Goal: Task Accomplishment & Management: Manage account settings

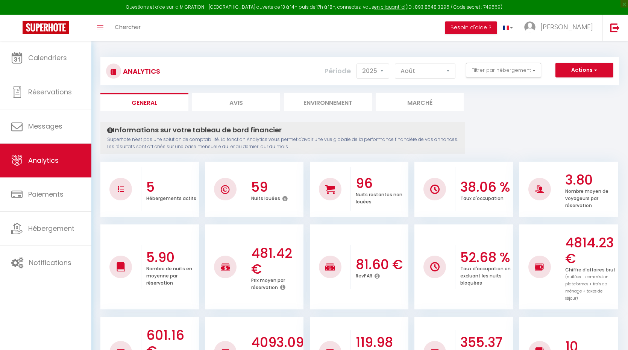
select select "2025"
select select "8"
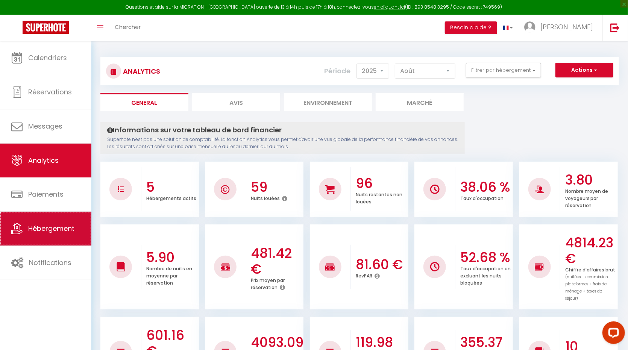
click at [48, 230] on span "Hébergement" at bounding box center [51, 228] width 46 height 9
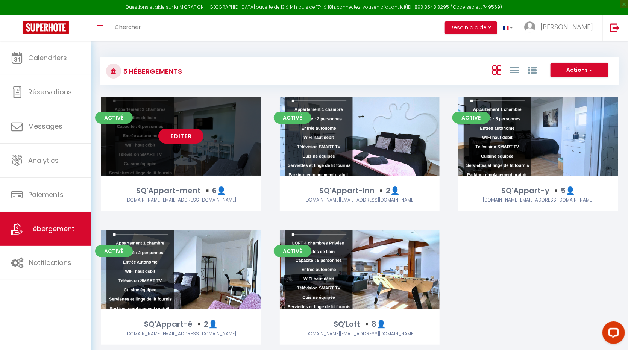
click at [188, 134] on link "Editer" at bounding box center [180, 136] width 45 height 15
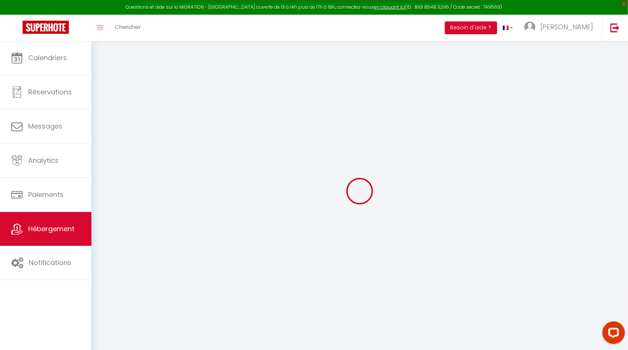
checkbox input "false"
select select
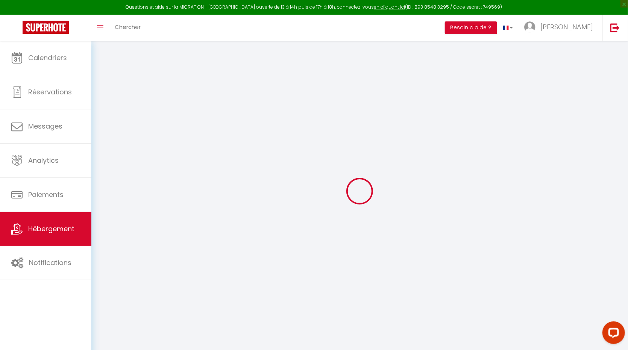
select select
checkbox input "false"
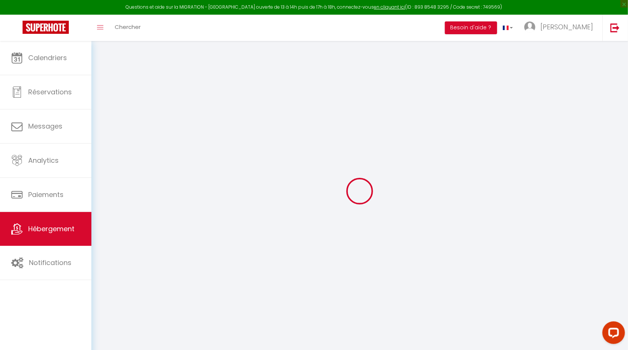
checkbox input "false"
select select
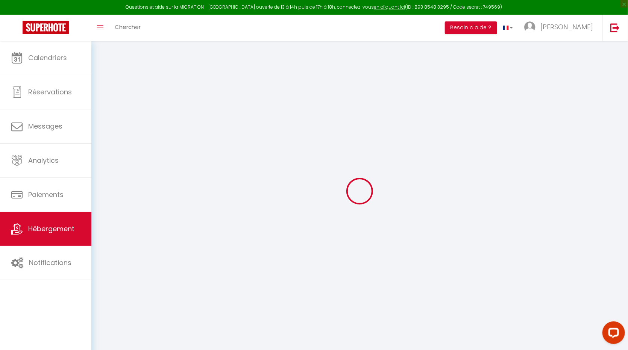
type input "SQ'Appart-ment ▪️6👤"
type input "[PERSON_NAME]"
type input "SQ'Appart-ment"
select select "6"
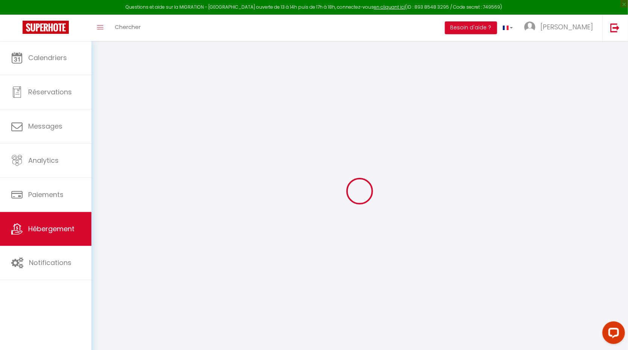
select select "2"
type input "60"
type input "50"
type input "40"
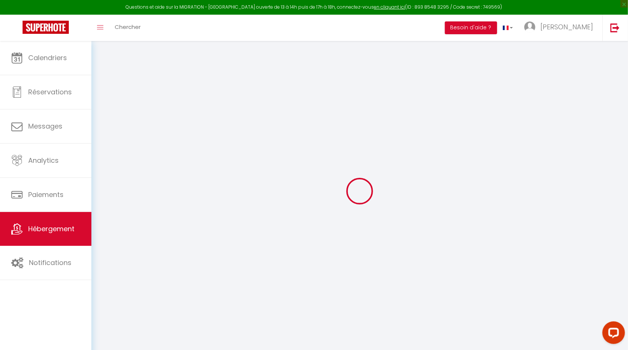
type input "2.75"
type input "200"
select select
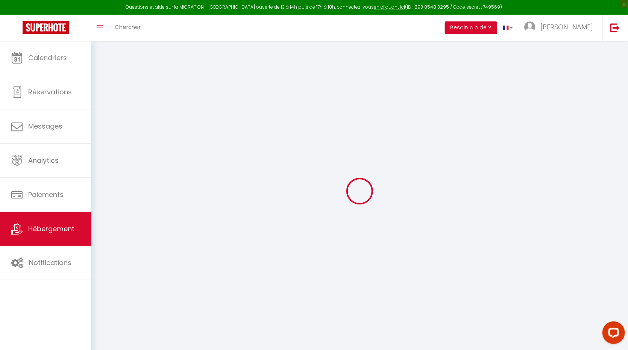
select select
type input "30 Place cordier"
type input "02100"
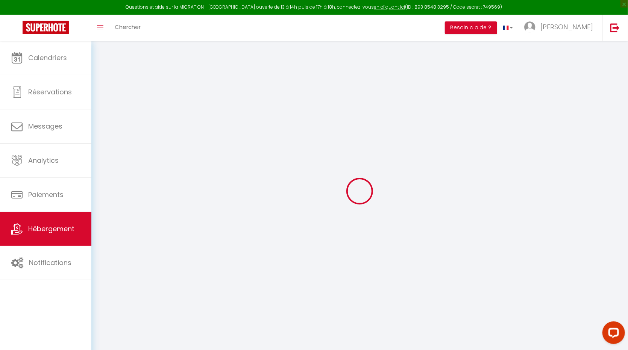
type input "[GEOGRAPHIC_DATA]"
type input "[DOMAIN_NAME][EMAIL_ADDRESS][DOMAIN_NAME]"
select select "9014"
checkbox input "true"
checkbox input "false"
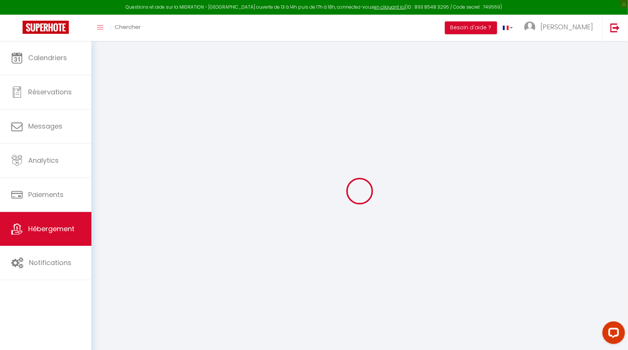
checkbox input "false"
type input "15"
type input "40"
type input "0"
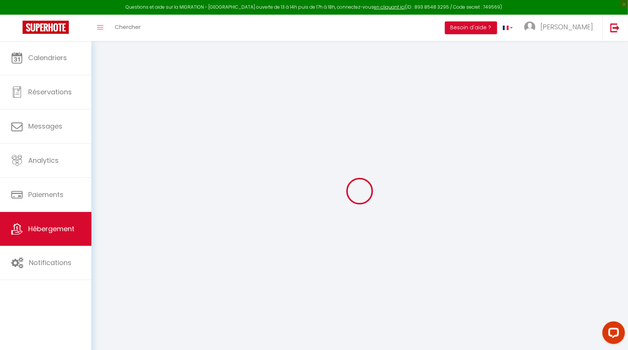
type input "0"
select select
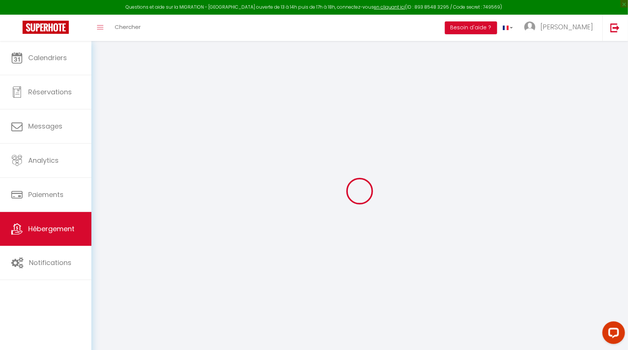
select select
checkbox input "true"
checkbox input "false"
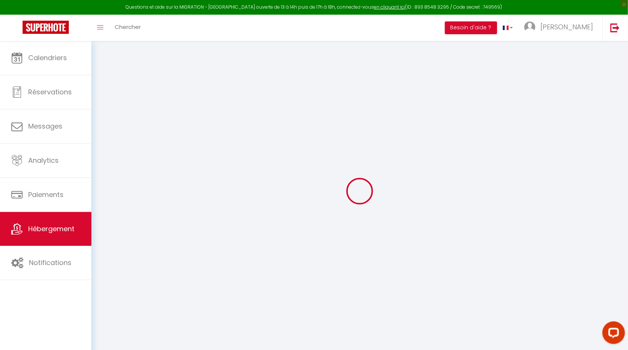
checkbox input "false"
select select
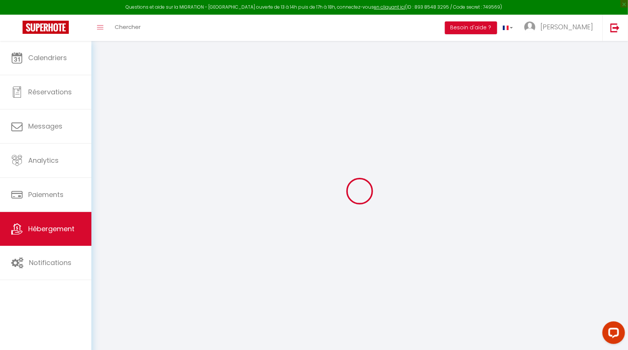
select select
checkbox input "true"
checkbox input "false"
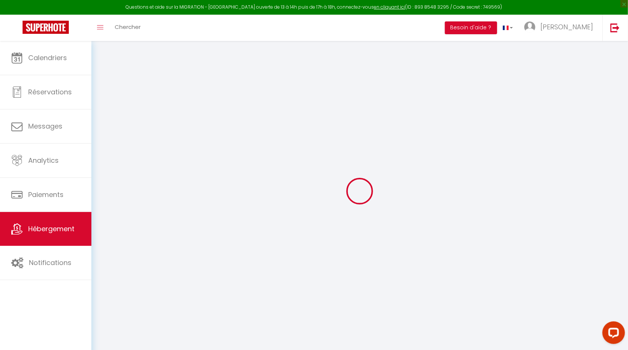
checkbox input "false"
select select "+ 20 %"
select select "+ 30 %"
select select "+ 10 %"
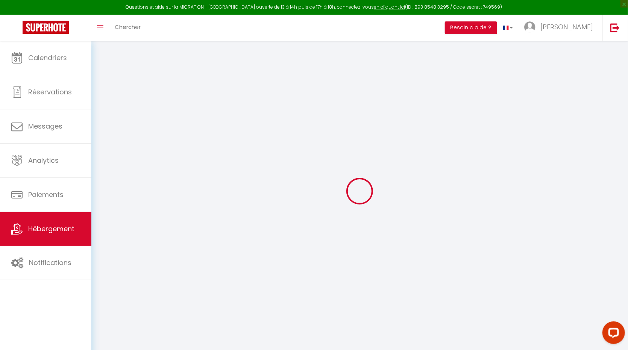
select select "17:00"
select select "23:45"
select select "10:00"
select select "15"
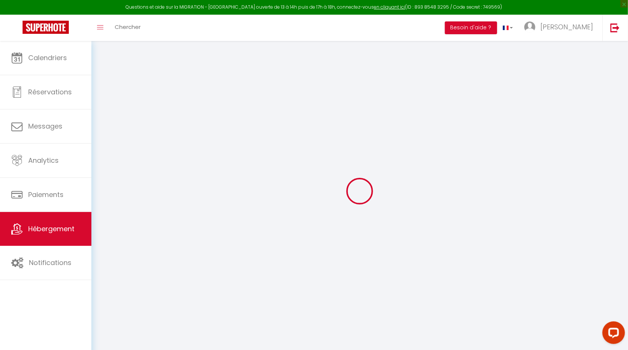
select select "22:00"
checkbox input "true"
checkbox input "false"
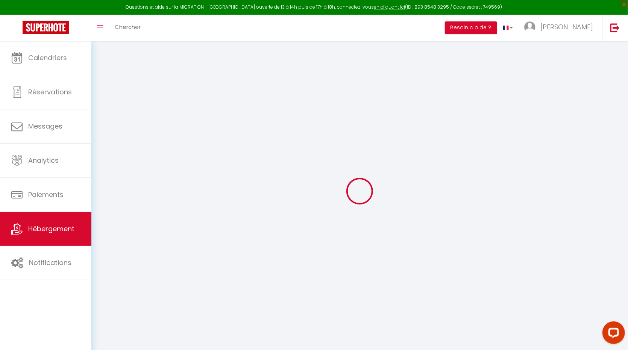
select select "9196-1110055175894176619"
select select "-1"
select select "EUR"
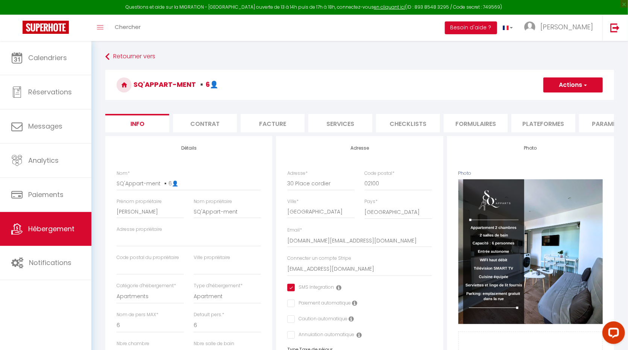
click at [541, 123] on li "Plateformes" at bounding box center [543, 123] width 64 height 18
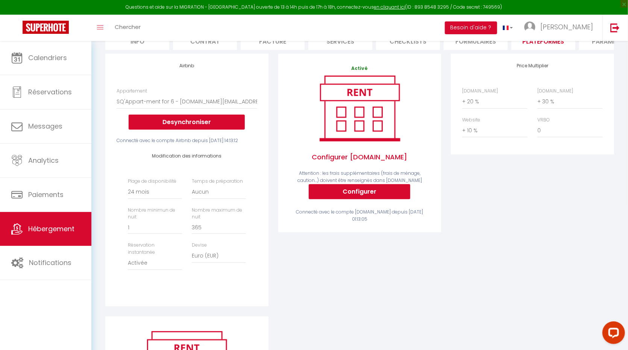
scroll to position [79, 0]
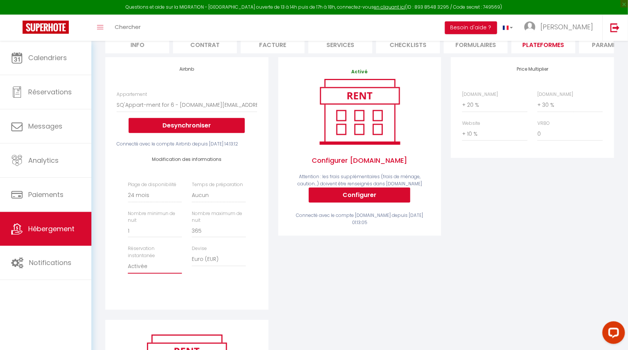
click at [150, 274] on select "Activée Demander des évaluations positives" at bounding box center [155, 266] width 54 height 14
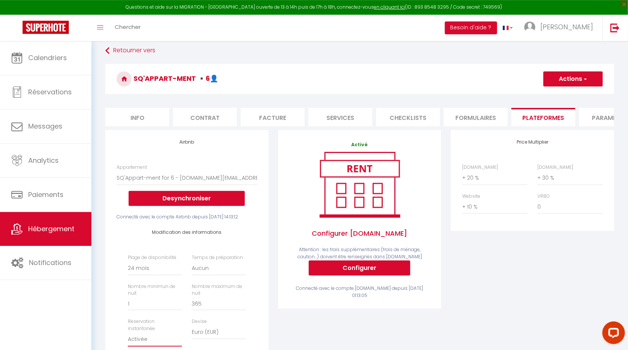
scroll to position [0, 0]
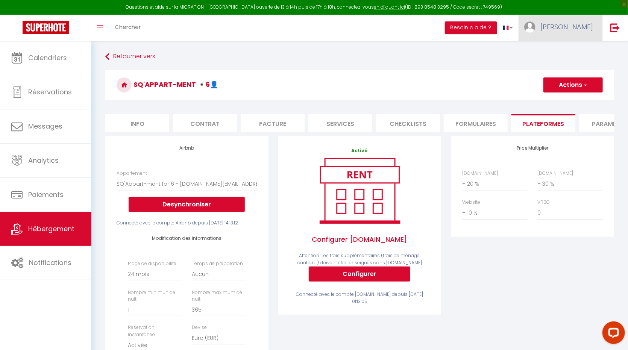
click at [589, 26] on span "[PERSON_NAME]" at bounding box center [566, 26] width 53 height 9
click option "+ 20 %" at bounding box center [0, 0] width 0 height 0
click at [483, 104] on div "SQ'Appart-ment ▪️6👤 Actions Enregistrer" at bounding box center [359, 87] width 509 height 34
click at [580, 29] on span "[PERSON_NAME]" at bounding box center [566, 26] width 53 height 9
click at [569, 52] on link "Paramètres" at bounding box center [572, 52] width 56 height 13
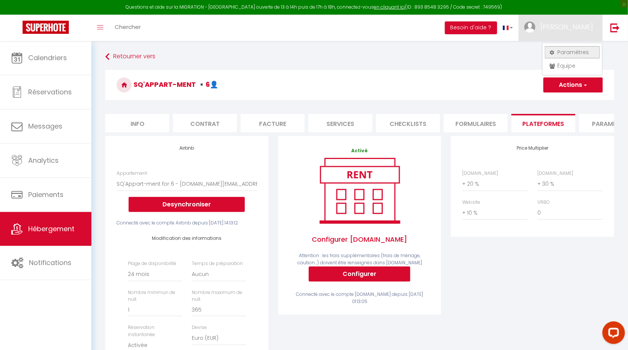
select select "fr"
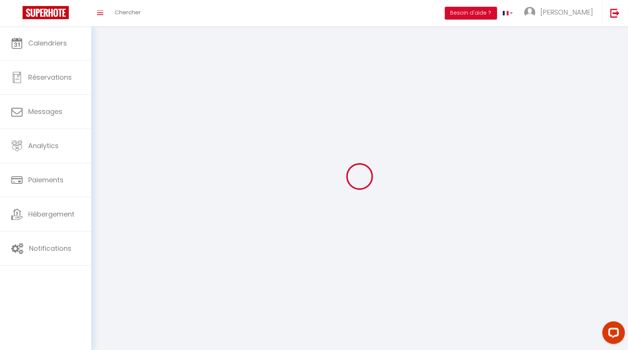
select select
type input "[PERSON_NAME]"
type input "Letoublon"
type input "0745473543"
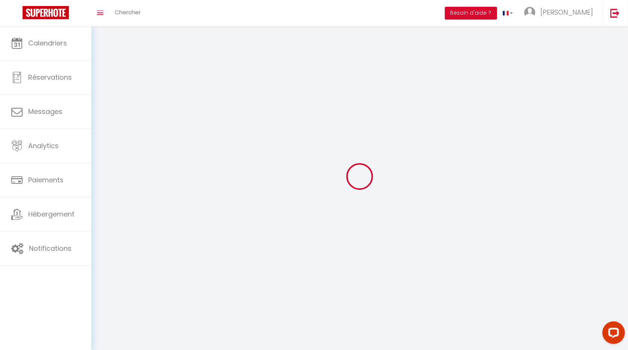
type input "[STREET_ADDRESS]"
type input "25580"
type input "ETALANS"
type input "sp1nuZ3kaC35fSHJIuZFCw5f5"
type input "xOMg7Ahf1TUMB5cYunBAD2NwF"
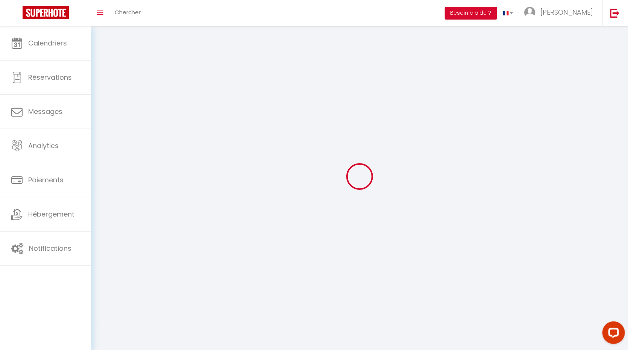
type input "sp1nuZ3kaC35fSHJIuZFCw5f5"
type input "xOMg7Ahf1TUMB5cYunBAD2NwF"
type input "[URL][DOMAIN_NAME]"
select select "28"
select select "fr"
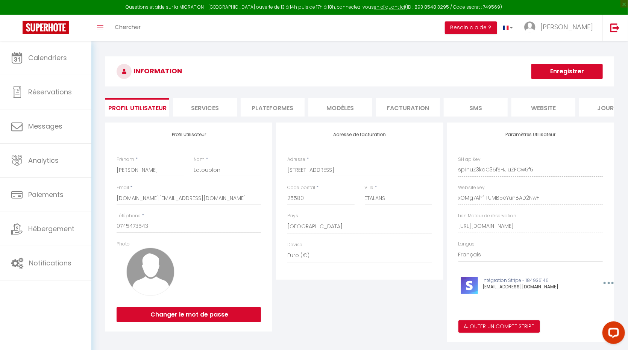
click at [274, 108] on li "Plateformes" at bounding box center [273, 107] width 64 height 18
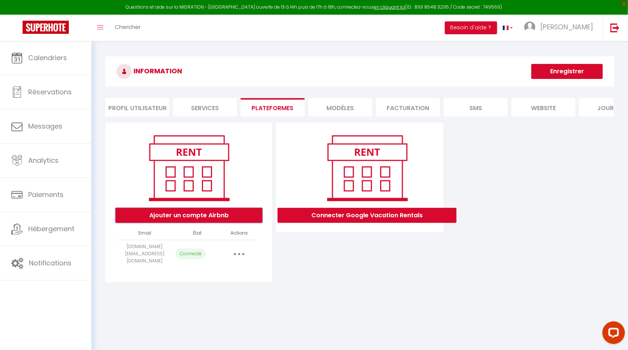
click at [206, 217] on button "Ajouter un compte Airbnb" at bounding box center [188, 215] width 147 height 15
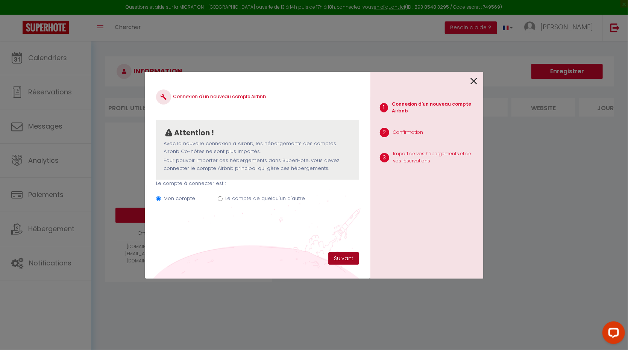
click at [347, 261] on button "Suivant" at bounding box center [343, 258] width 31 height 13
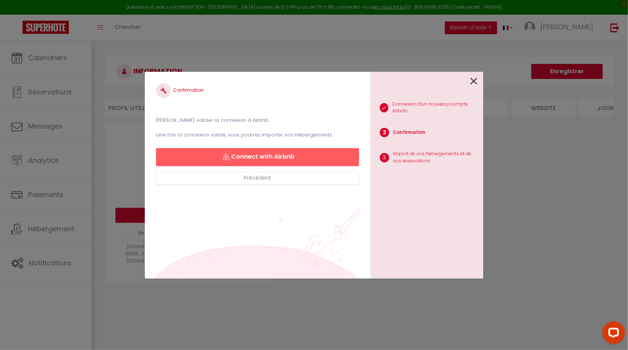
click at [476, 80] on icon at bounding box center [473, 81] width 7 height 11
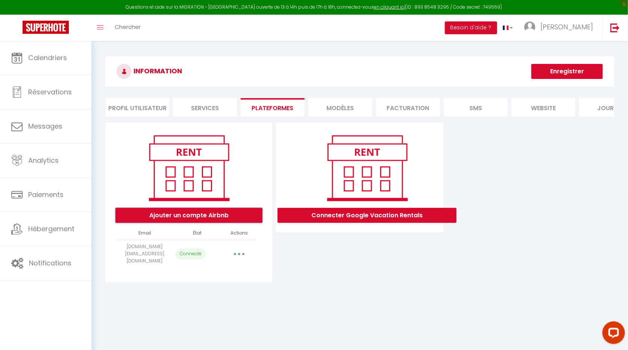
click at [198, 215] on button "Ajouter un compte Airbnb" at bounding box center [188, 215] width 147 height 15
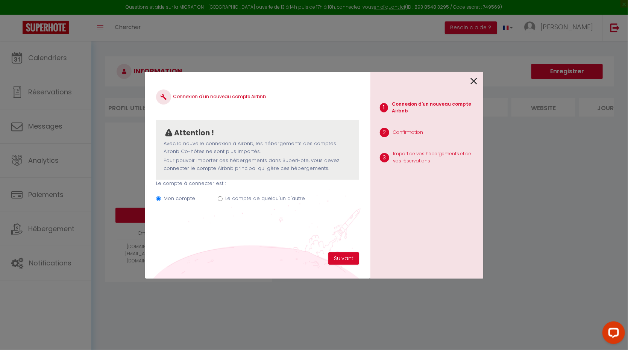
click at [224, 199] on div "Mon compte Le compte de quelqu'un d'autre" at bounding box center [257, 199] width 203 height 25
click at [222, 199] on input "Le compte de quelqu'un d'autre" at bounding box center [220, 198] width 5 height 5
radio input "true"
radio input "false"
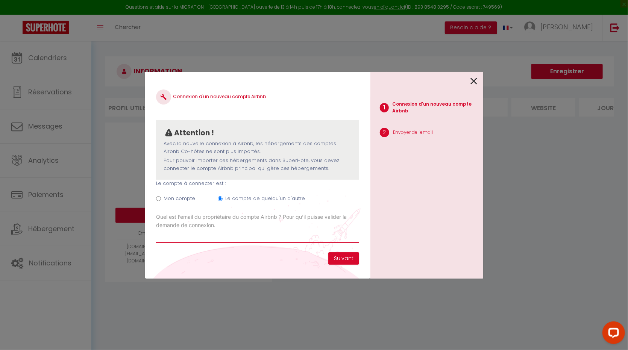
click at [253, 235] on input "Email connexion Airbnb" at bounding box center [257, 236] width 203 height 14
type input "[EMAIL_ADDRESS][DOMAIN_NAME]"
click at [348, 259] on button "Suivant" at bounding box center [343, 258] width 31 height 13
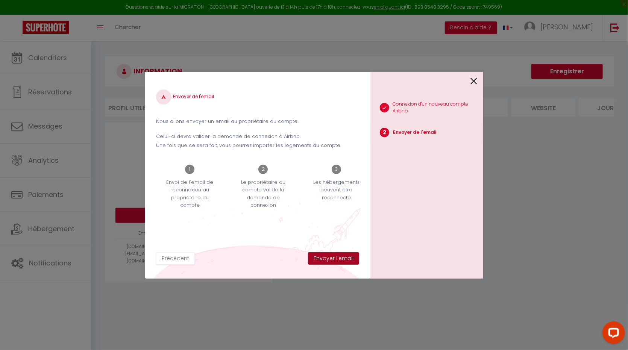
click at [335, 260] on button "Envoyer l'email" at bounding box center [333, 258] width 51 height 13
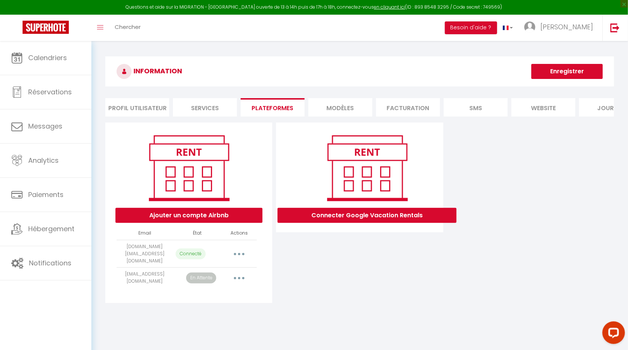
click at [240, 253] on button "button" at bounding box center [239, 254] width 21 height 12
click at [222, 265] on link "Importer les appartements" at bounding box center [205, 271] width 83 height 13
select select "59171"
select select "59175"
select select "59173"
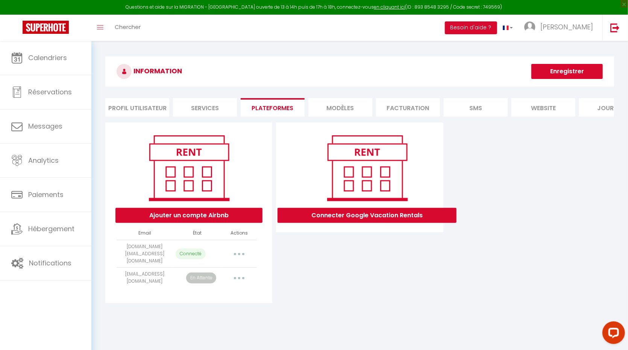
select select "59176"
select select "59172"
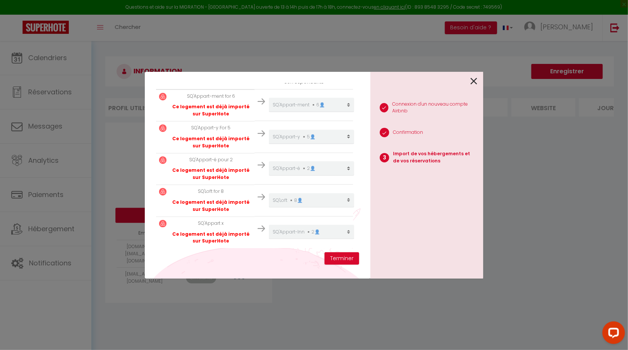
scroll to position [149, 0]
click at [473, 83] on icon at bounding box center [473, 81] width 7 height 11
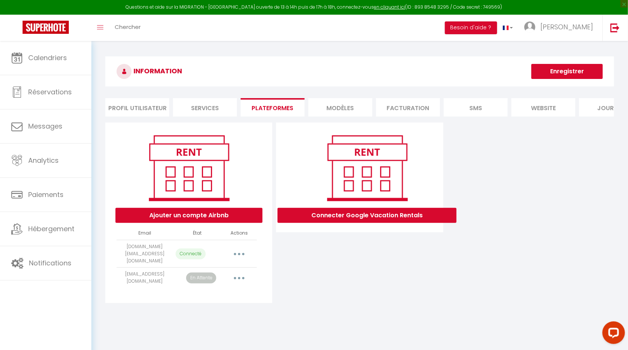
click at [235, 272] on button "button" at bounding box center [239, 278] width 21 height 12
click at [190, 302] on link "Supprimer" at bounding box center [205, 308] width 83 height 13
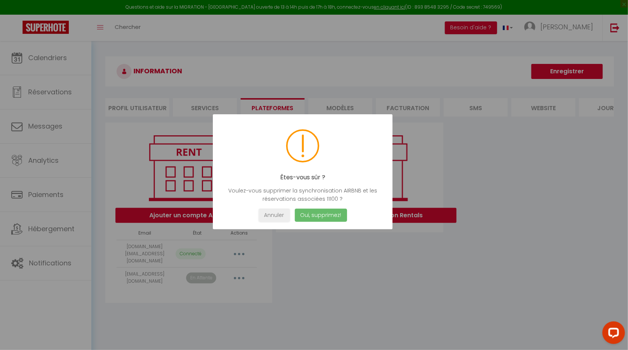
click at [320, 215] on button "Oui, supprimez!" at bounding box center [321, 215] width 52 height 13
